Goal: Entertainment & Leisure: Consume media (video, audio)

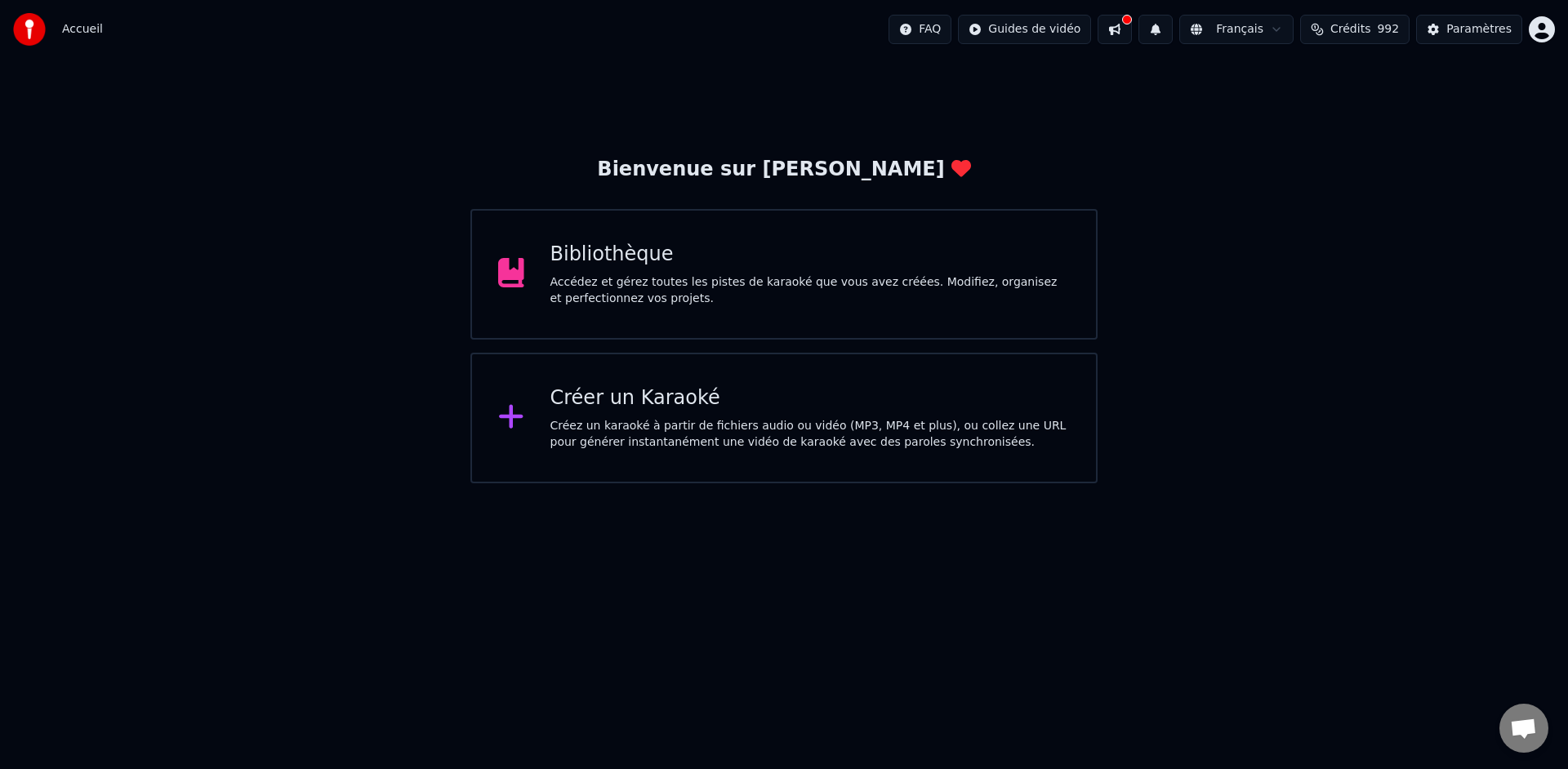
click at [1047, 328] on div "Bibliothèque Accédez et gérez toutes les pistes de karaoké que vous avez créées…" at bounding box center [784, 274] width 627 height 131
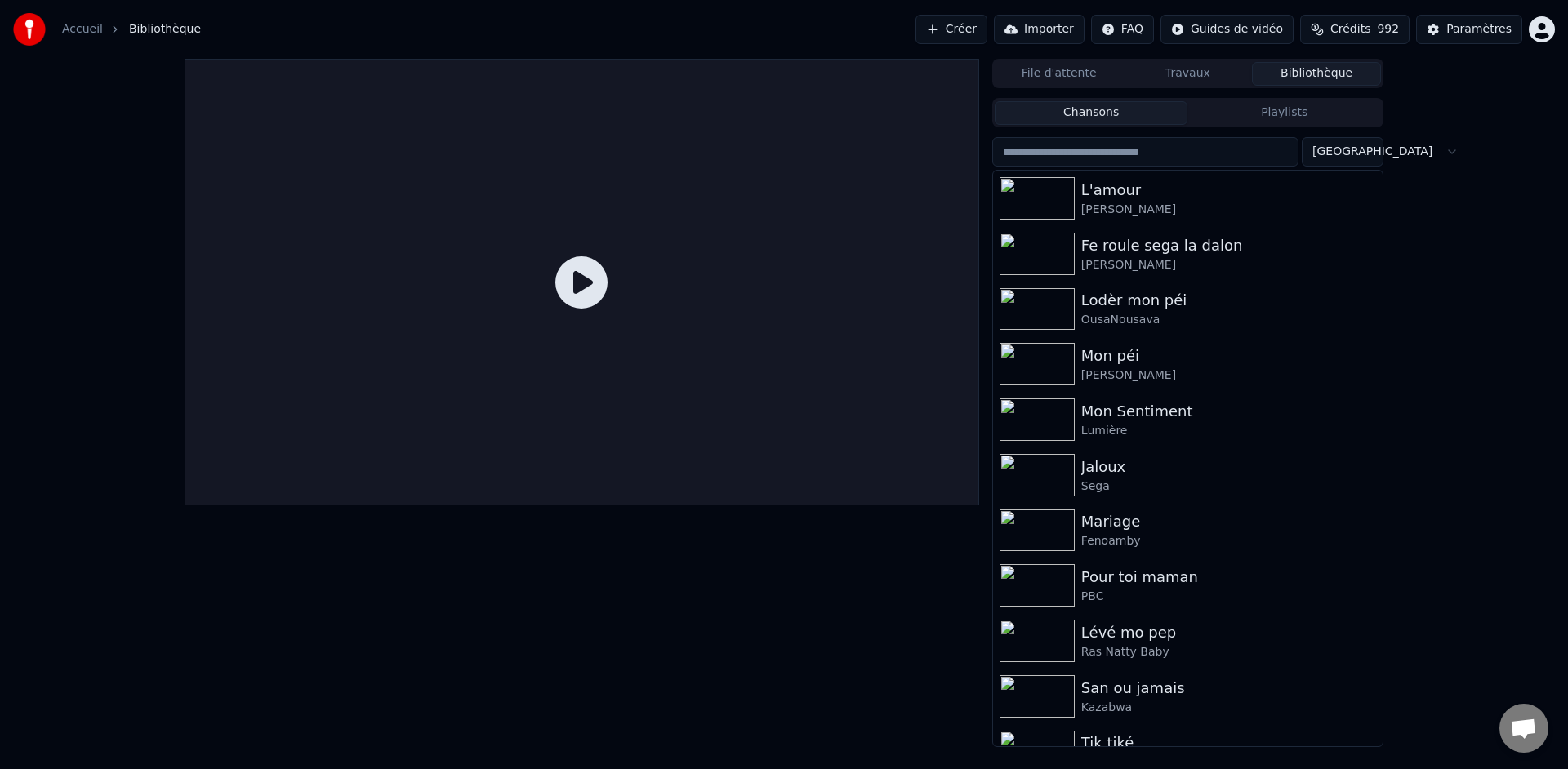
click at [1157, 158] on input "search" at bounding box center [1145, 152] width 306 height 30
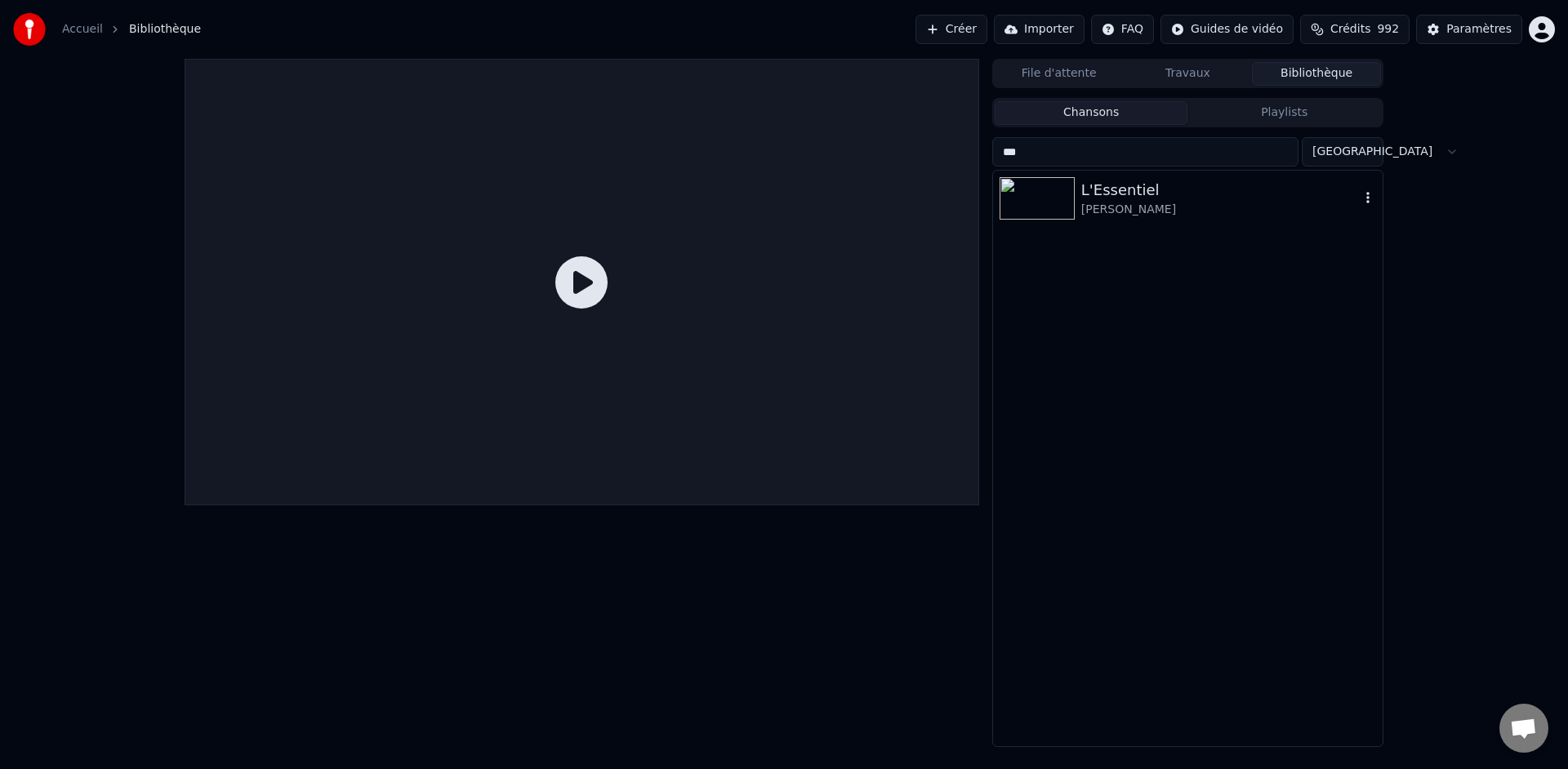
type input "***"
click at [1141, 208] on div "[PERSON_NAME]" at bounding box center [1220, 210] width 278 height 17
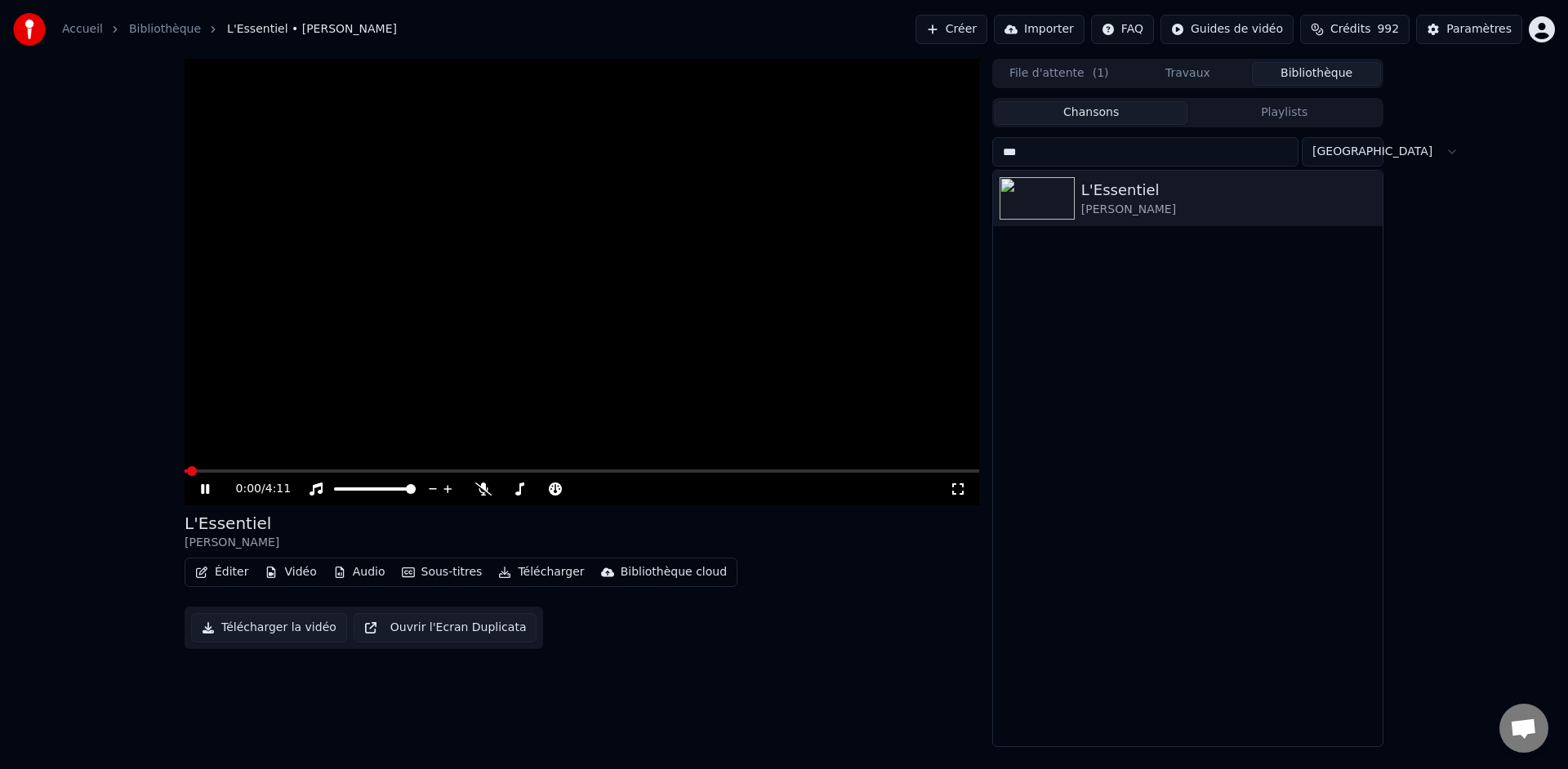
click at [728, 204] on video at bounding box center [581, 282] width 795 height 446
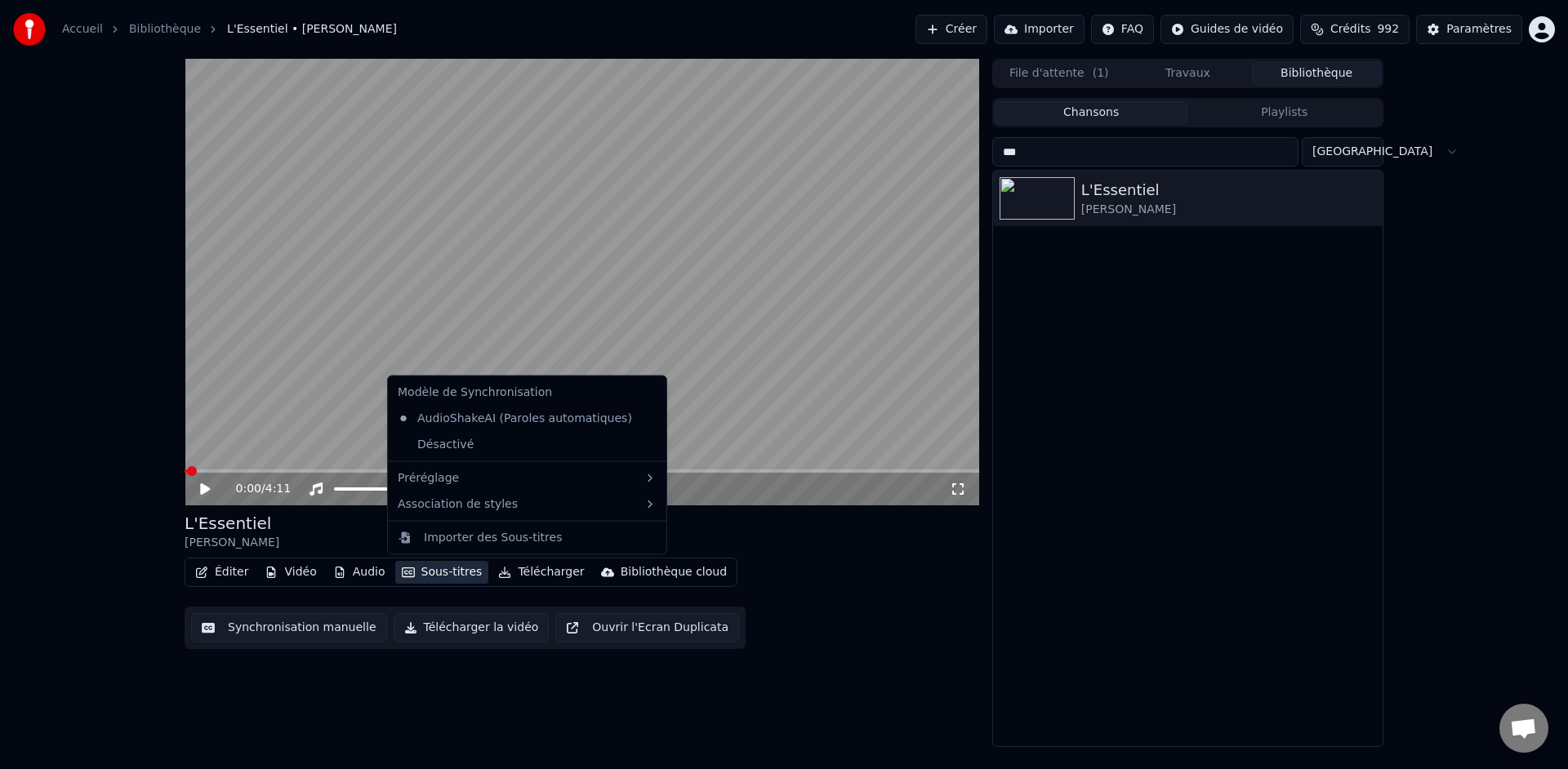
click at [445, 580] on button "Sous-titres" at bounding box center [442, 572] width 94 height 23
click at [466, 447] on div "Désactivé" at bounding box center [527, 444] width 272 height 26
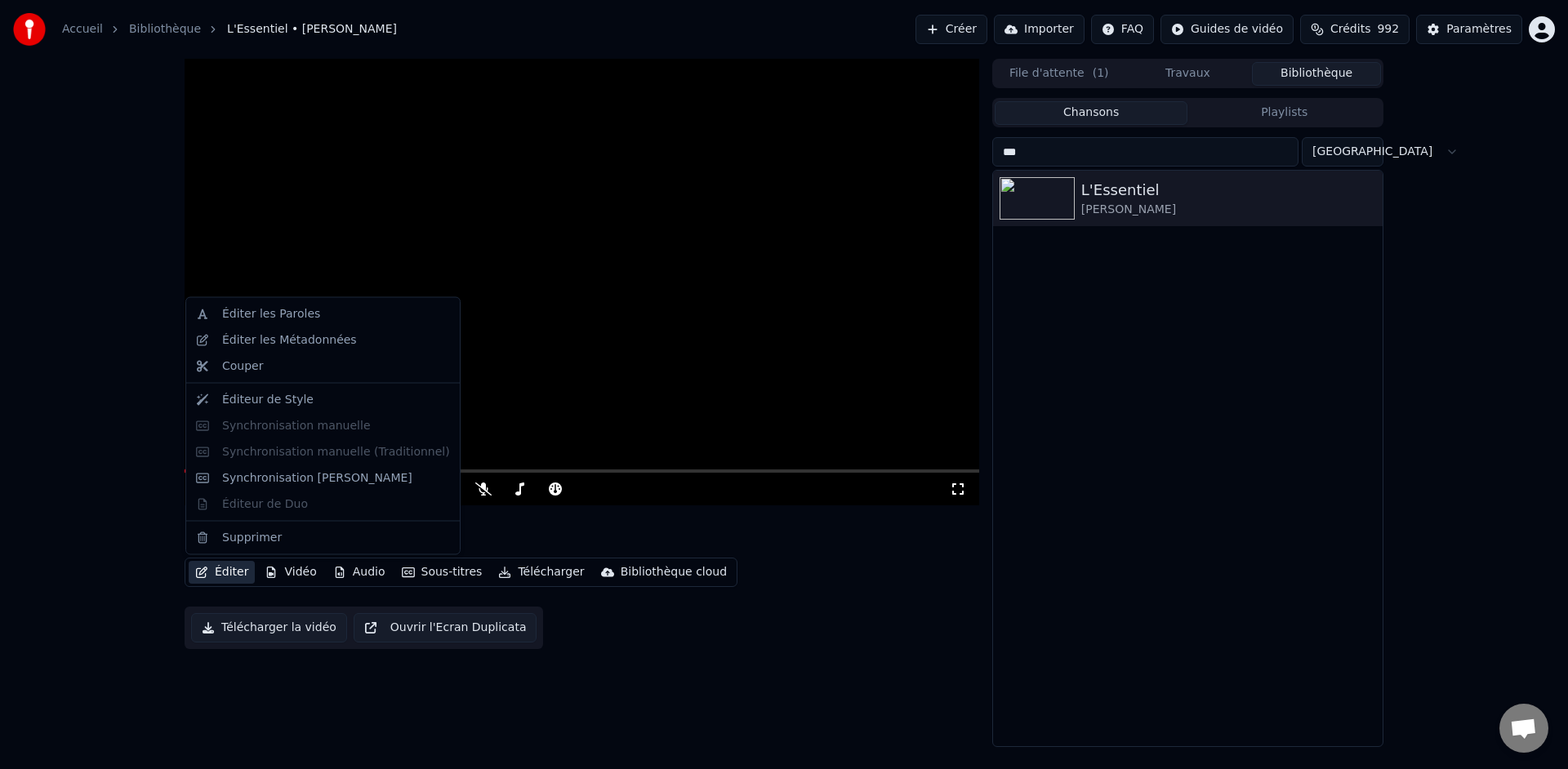
click at [963, 488] on icon at bounding box center [958, 489] width 17 height 13
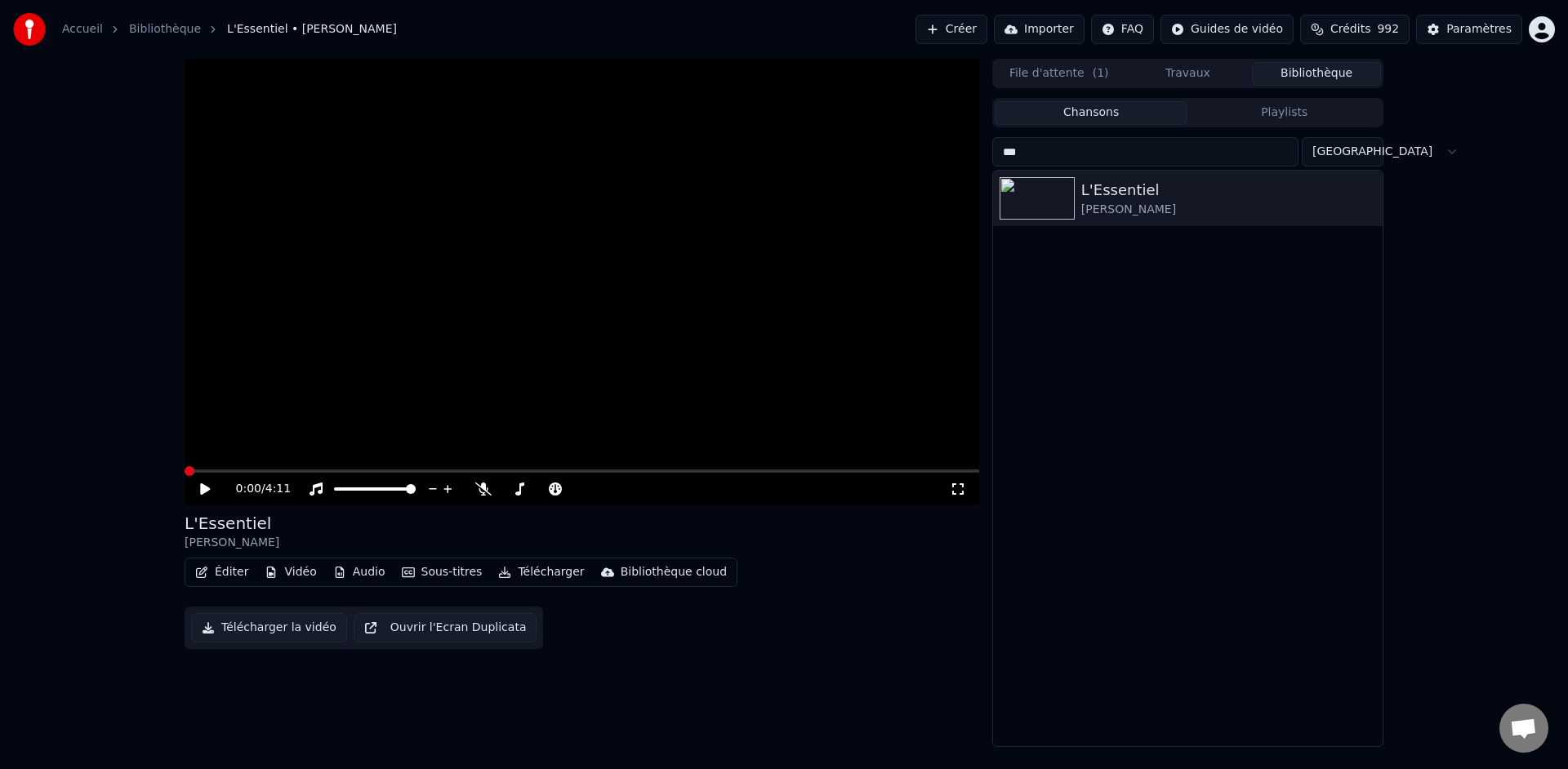
click at [415, 585] on div "Éditer Vidéo Audio Sous-titres Télécharger Bibliothèque cloud" at bounding box center [460, 573] width 553 height 30
click at [416, 580] on button "Sous-titres" at bounding box center [442, 572] width 94 height 23
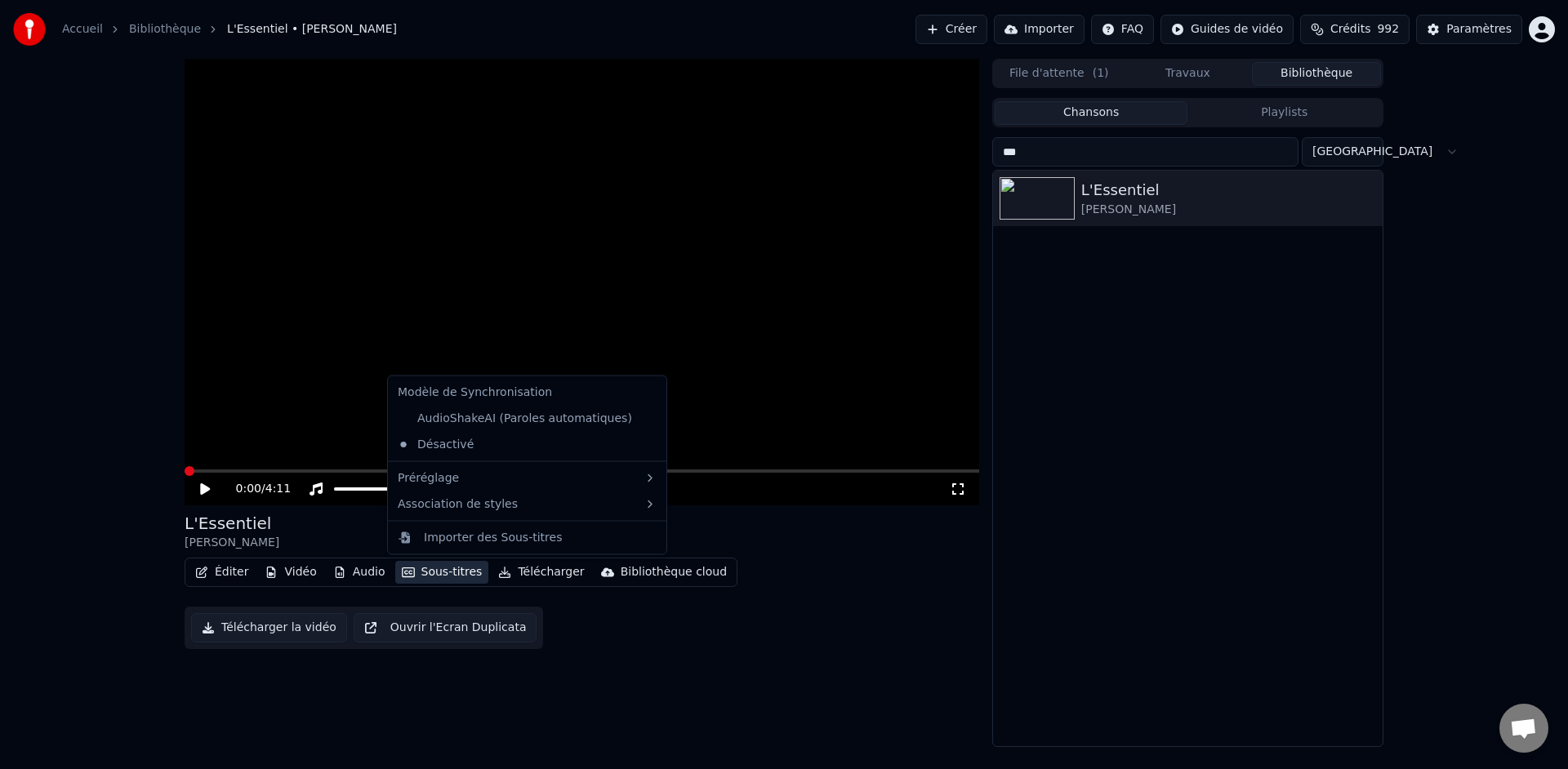
click at [416, 580] on button "Sous-titres" at bounding box center [442, 572] width 94 height 23
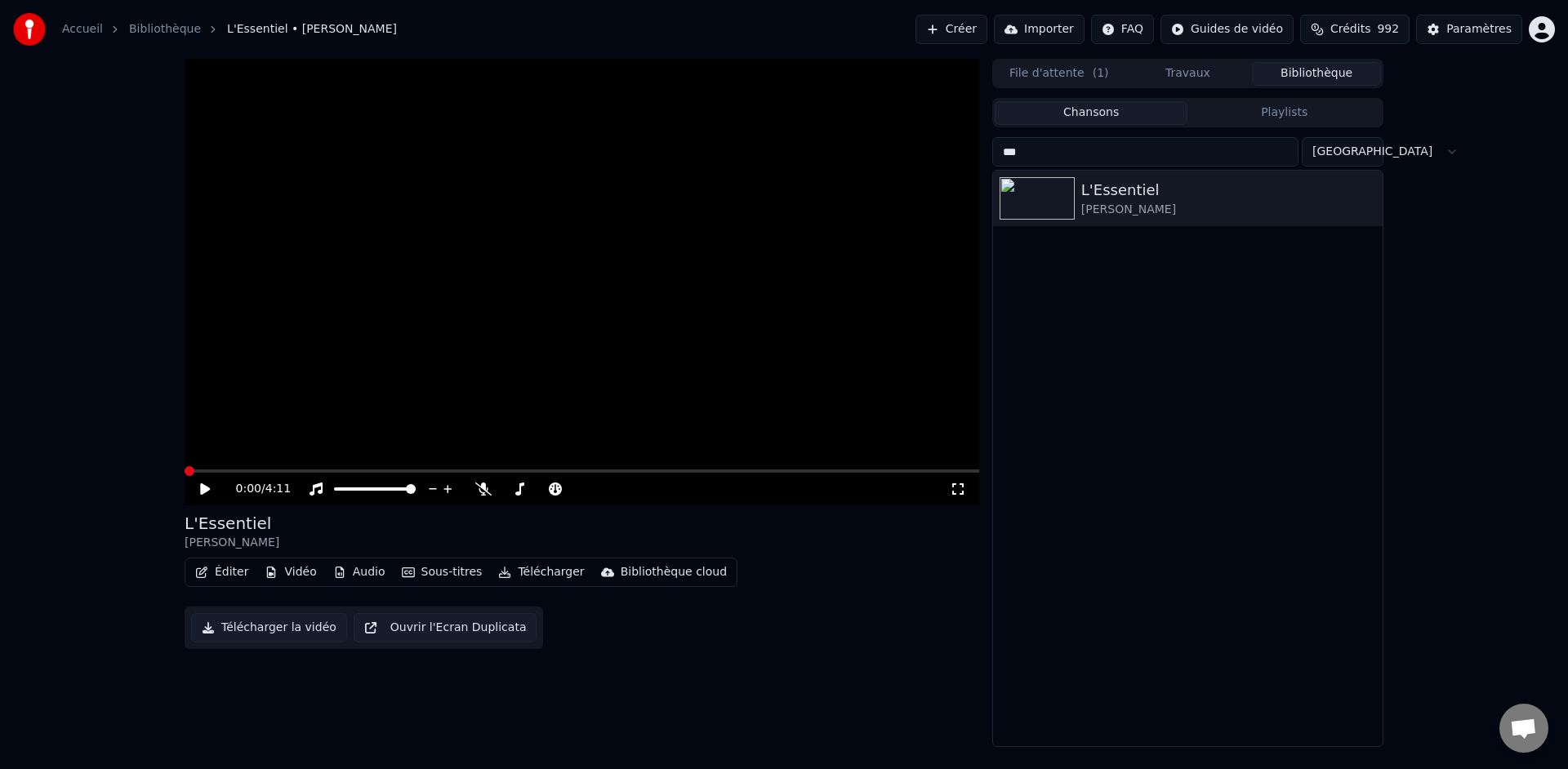
click at [957, 493] on icon at bounding box center [958, 489] width 17 height 13
